Goal: Task Accomplishment & Management: Use online tool/utility

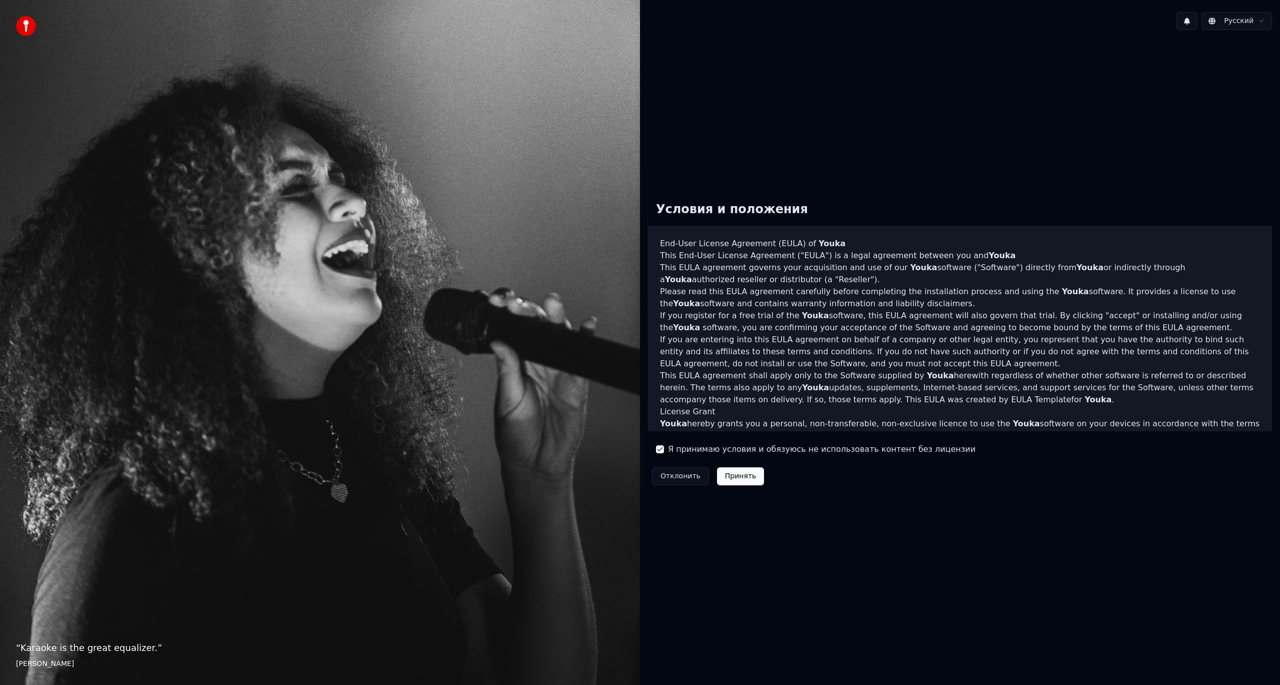
click at [721, 475] on button "Принять" at bounding box center [741, 476] width 48 height 18
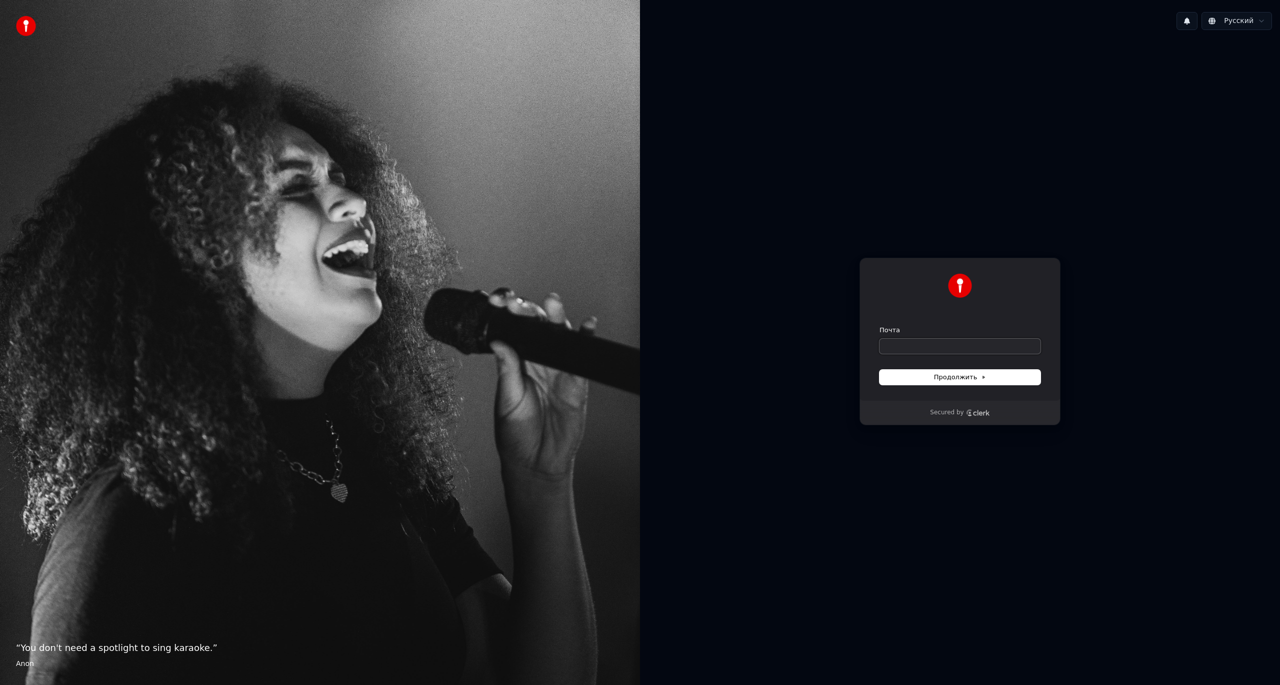
click at [915, 345] on input "Почта" at bounding box center [960, 346] width 161 height 15
click at [941, 380] on span "Продолжить" at bounding box center [960, 377] width 53 height 9
type input "**********"
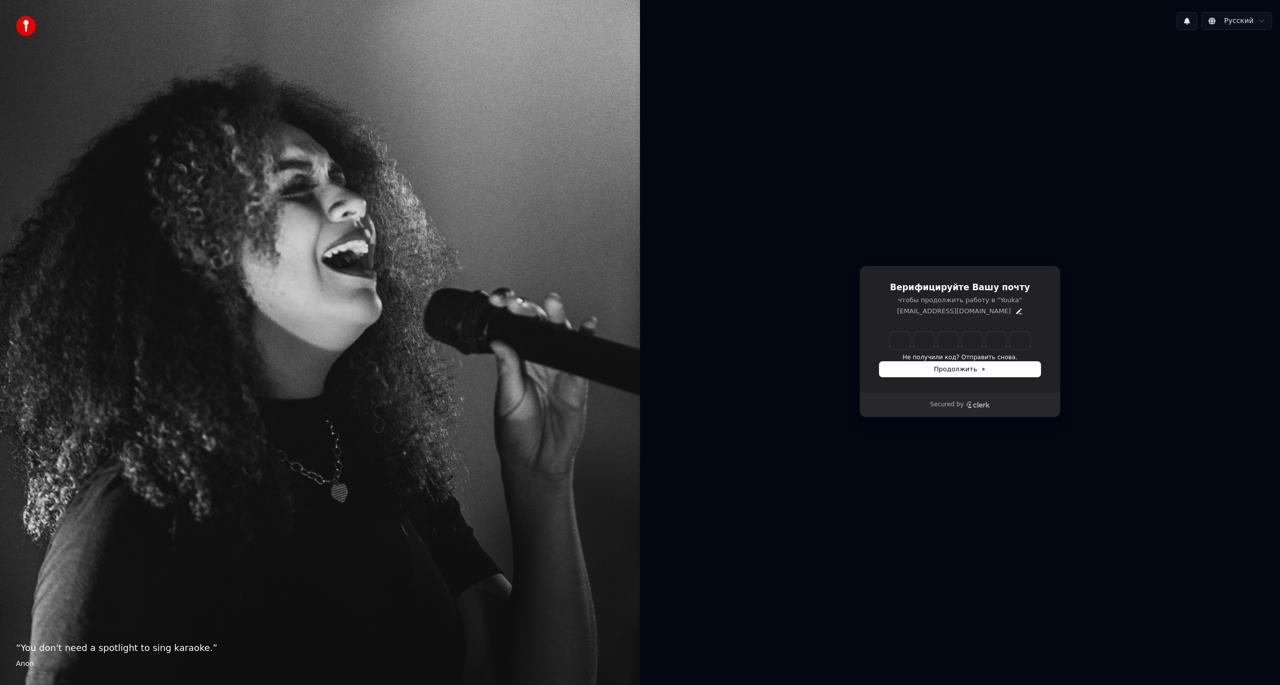
click at [915, 329] on div "Верифицируйте Вашу почту чтобы продолжить работу в "Youka" retrike@mail.ru Не п…" at bounding box center [960, 329] width 201 height 127
click at [906, 344] on input "Enter verification code" at bounding box center [960, 341] width 140 height 18
type input "******"
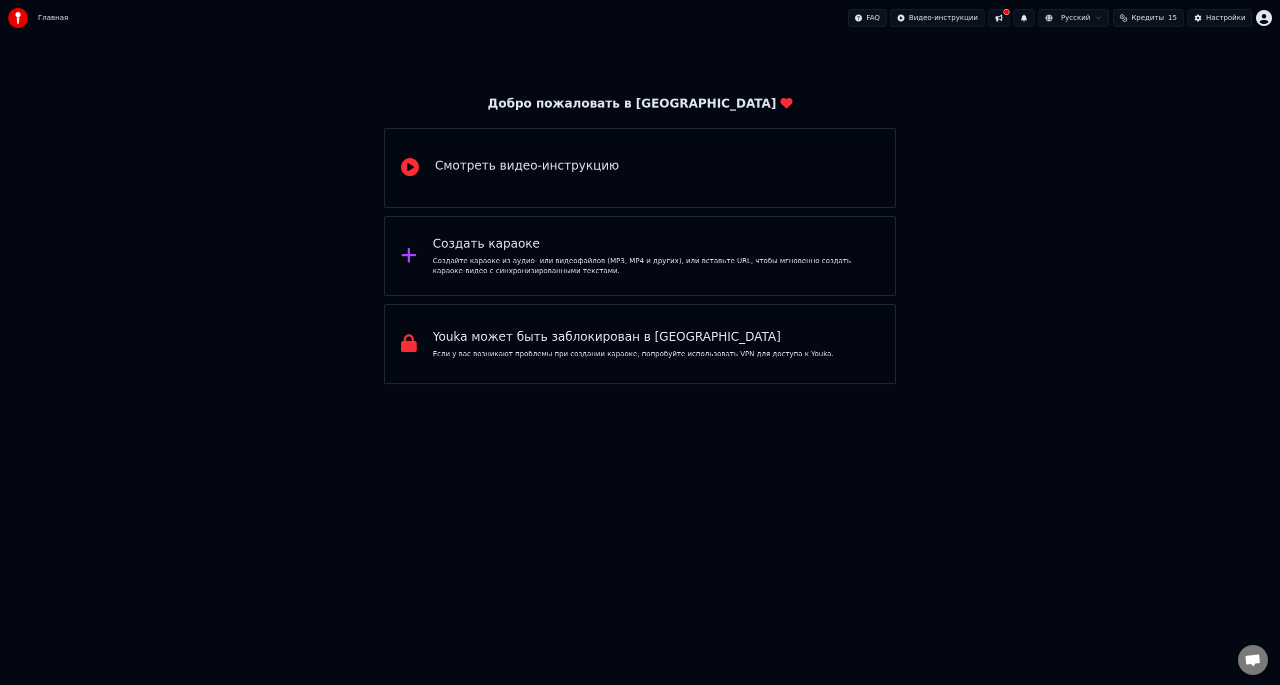
click at [579, 254] on div "Создать караоке Создайте караоке из аудио- или видеофайлов (MP3, MP4 и других),…" at bounding box center [656, 256] width 447 height 40
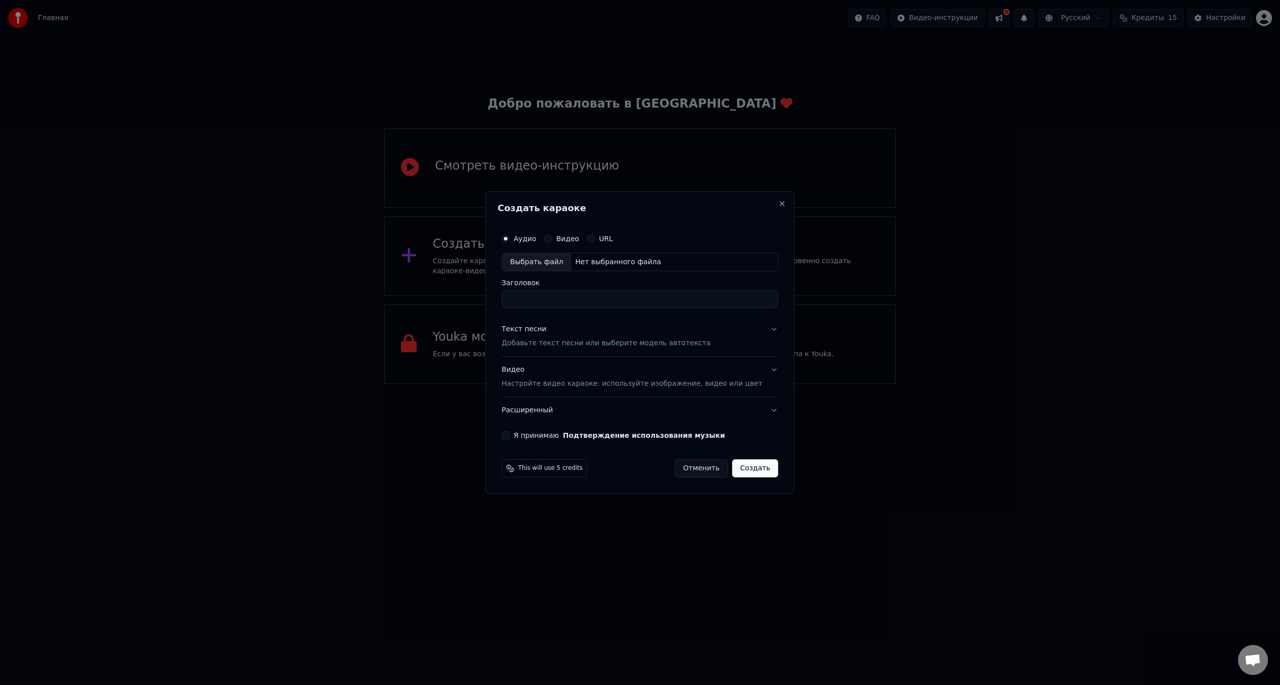
click at [587, 301] on input "Заголовок" at bounding box center [640, 300] width 277 height 18
type input "*"
type input "****"
click at [605, 347] on p "Добавьте текст песни или выберите модель автотекста" at bounding box center [606, 344] width 209 height 10
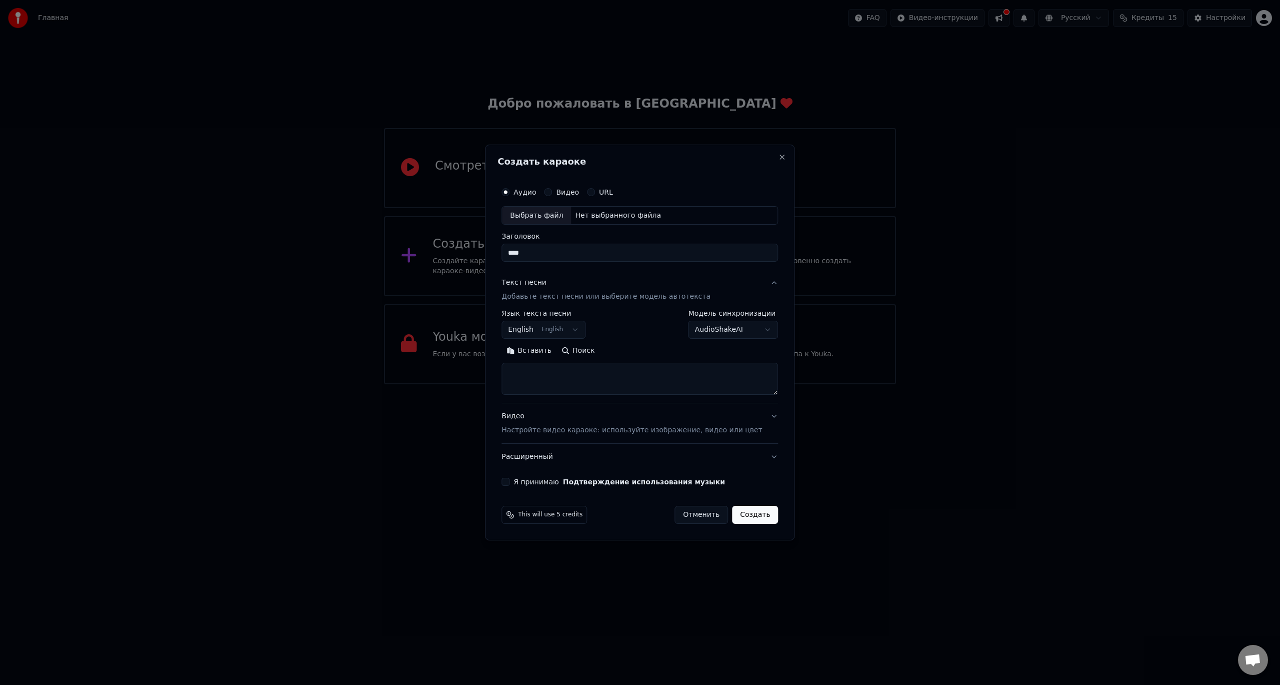
click at [584, 332] on body "Главная FAQ Видео-инструкции Русский Кредиты 15 Настройки Добро пожаловать в Yo…" at bounding box center [640, 192] width 1280 height 384
click at [584, 326] on body "Главная FAQ Видео-инструкции Русский Кредиты 15 Настройки Добро пожаловать в Yo…" at bounding box center [640, 192] width 1280 height 384
click at [587, 327] on body "Главная FAQ Видео-инструкции Русский Кредиты 15 Настройки Добро пожаловать в Yo…" at bounding box center [640, 192] width 1280 height 384
click at [673, 348] on body "Главная FAQ Видео-инструкции Русский Кредиты 15 Настройки Добро пожаловать в Yo…" at bounding box center [640, 192] width 1280 height 384
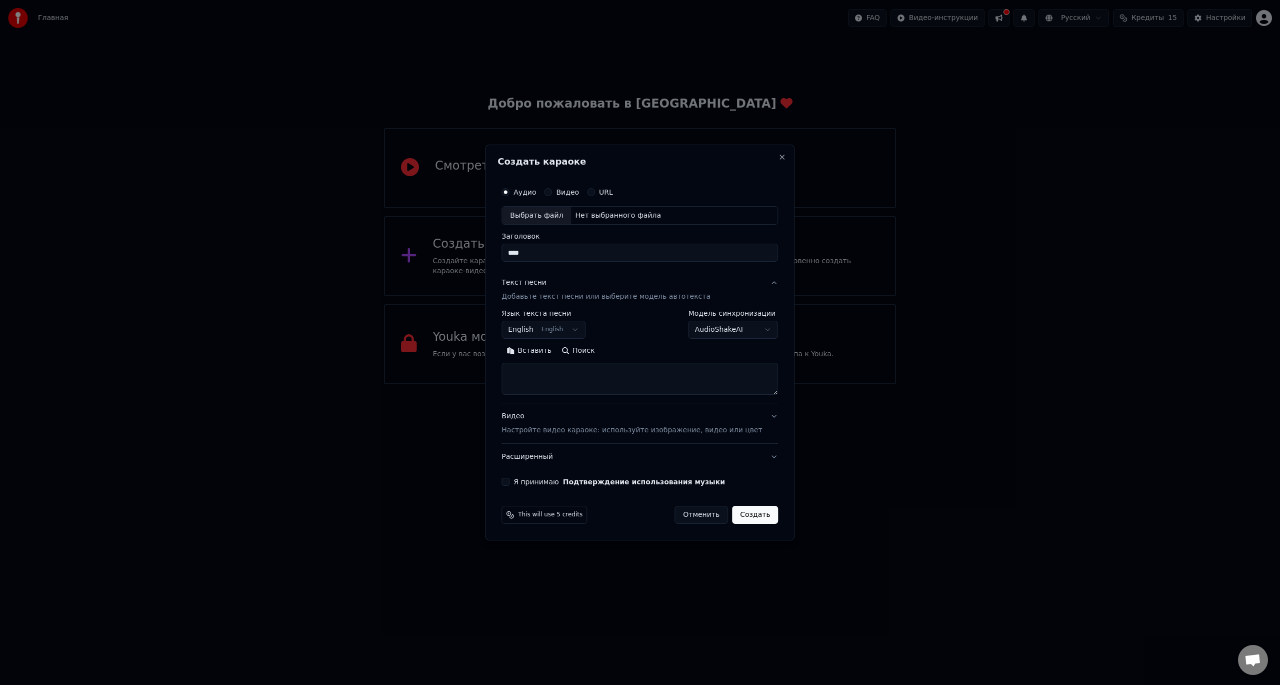
click at [600, 354] on button "Поиск" at bounding box center [578, 351] width 43 height 16
click at [750, 334] on body "Главная FAQ Видео-инструкции Русский Кредиты 15 Настройки Добро пожаловать в Yo…" at bounding box center [640, 192] width 1280 height 384
click at [631, 337] on body "Главная FAQ Видео-инструкции Русский Кредиты 15 Настройки Добро пожаловать в Yo…" at bounding box center [640, 192] width 1280 height 384
click at [690, 521] on button "Отменить" at bounding box center [702, 515] width 54 height 18
select select
